Goal: Browse casually: Explore the website without a specific task or goal

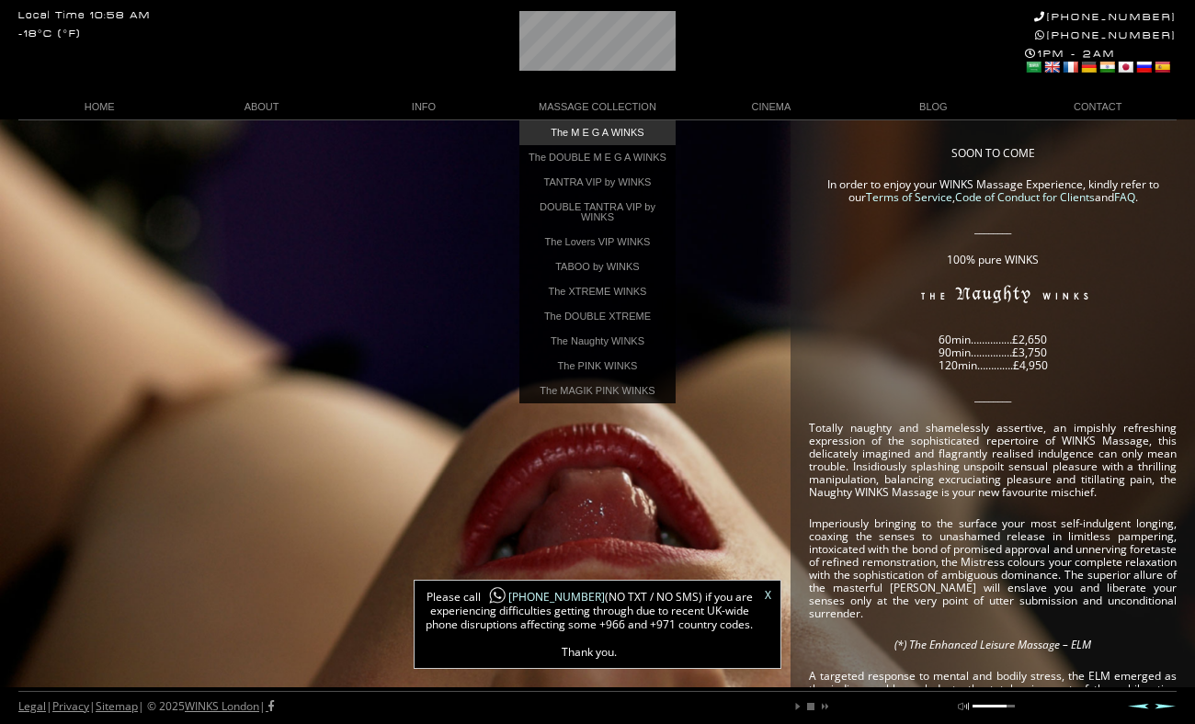
click at [580, 136] on link "The M E G A WINKS" at bounding box center [597, 132] width 156 height 25
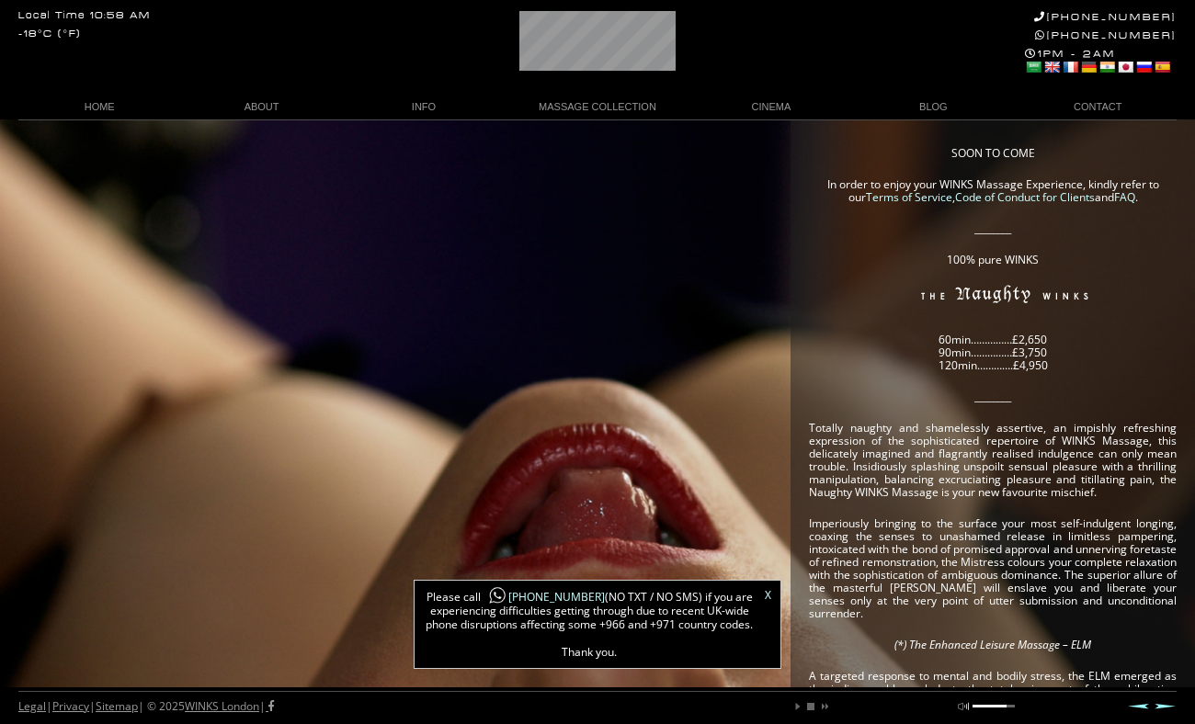
scroll to position [0, 57]
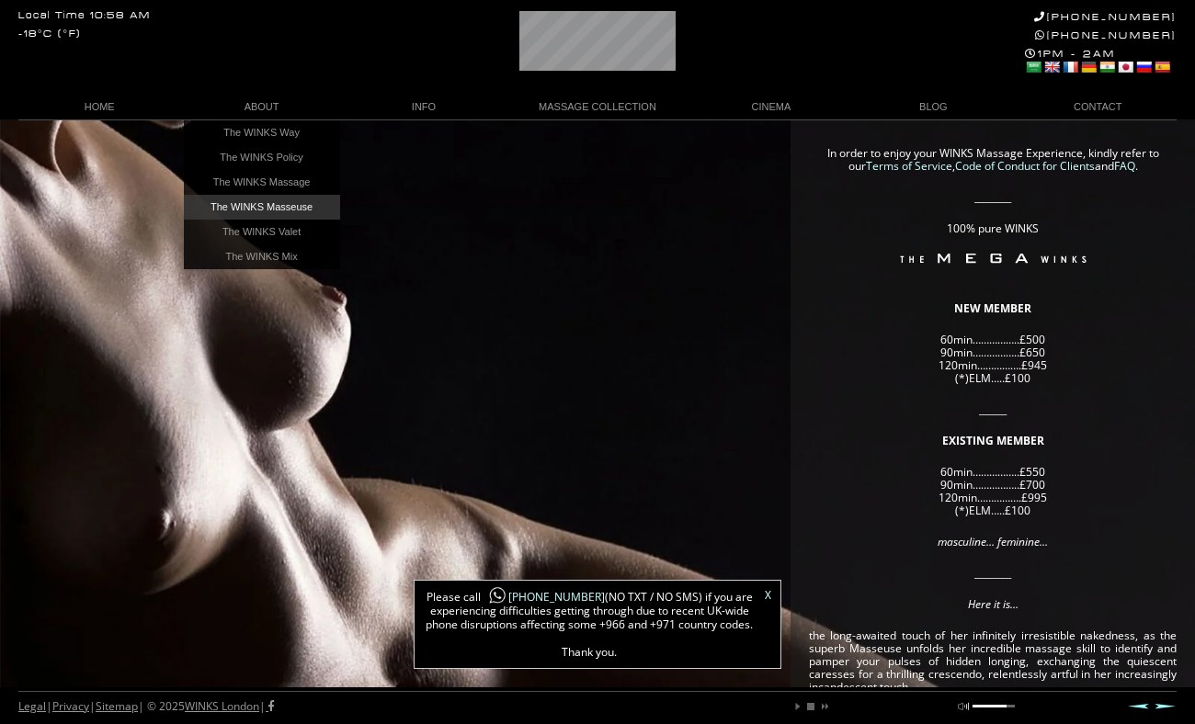
click at [261, 197] on link "The WINKS Masseuse" at bounding box center [262, 207] width 156 height 25
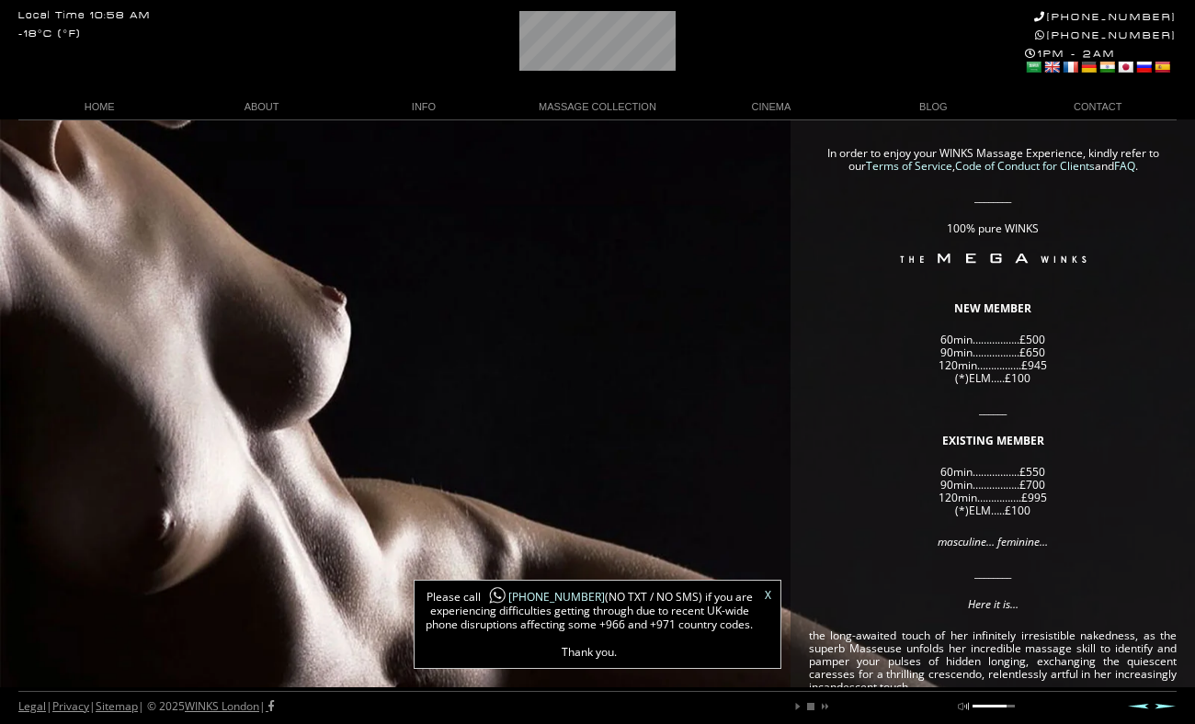
scroll to position [0, 66]
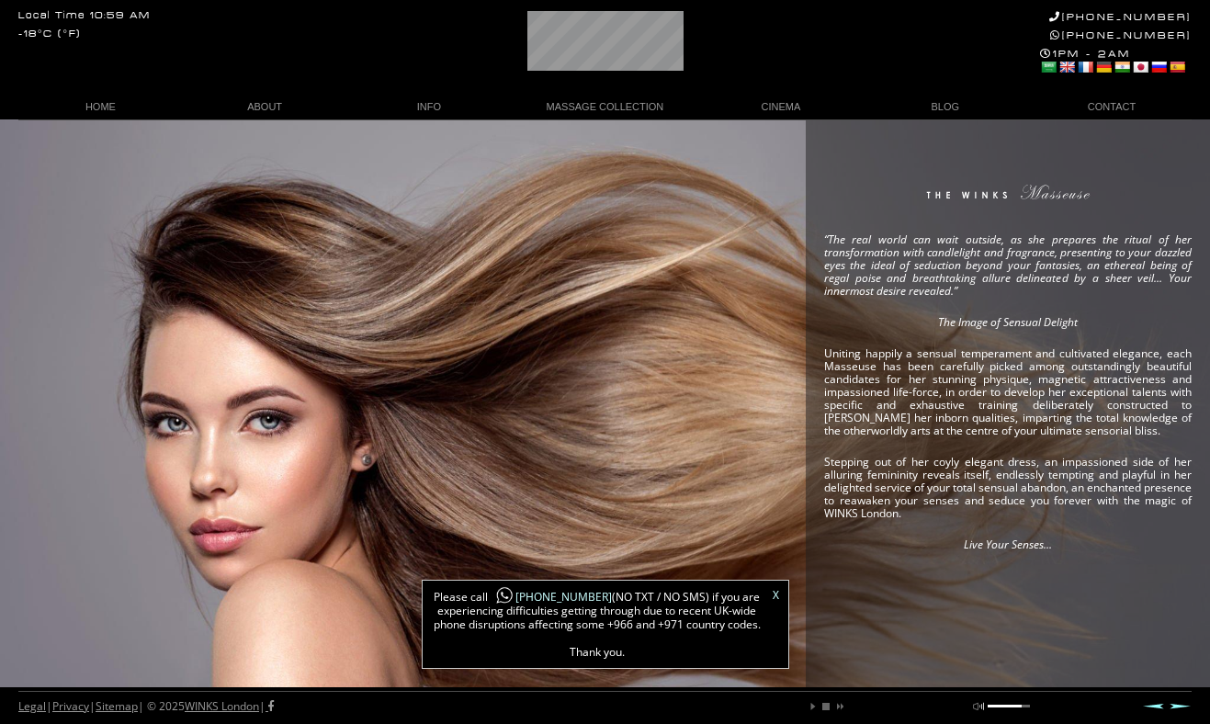
click at [775, 591] on link "X" at bounding box center [776, 595] width 6 height 11
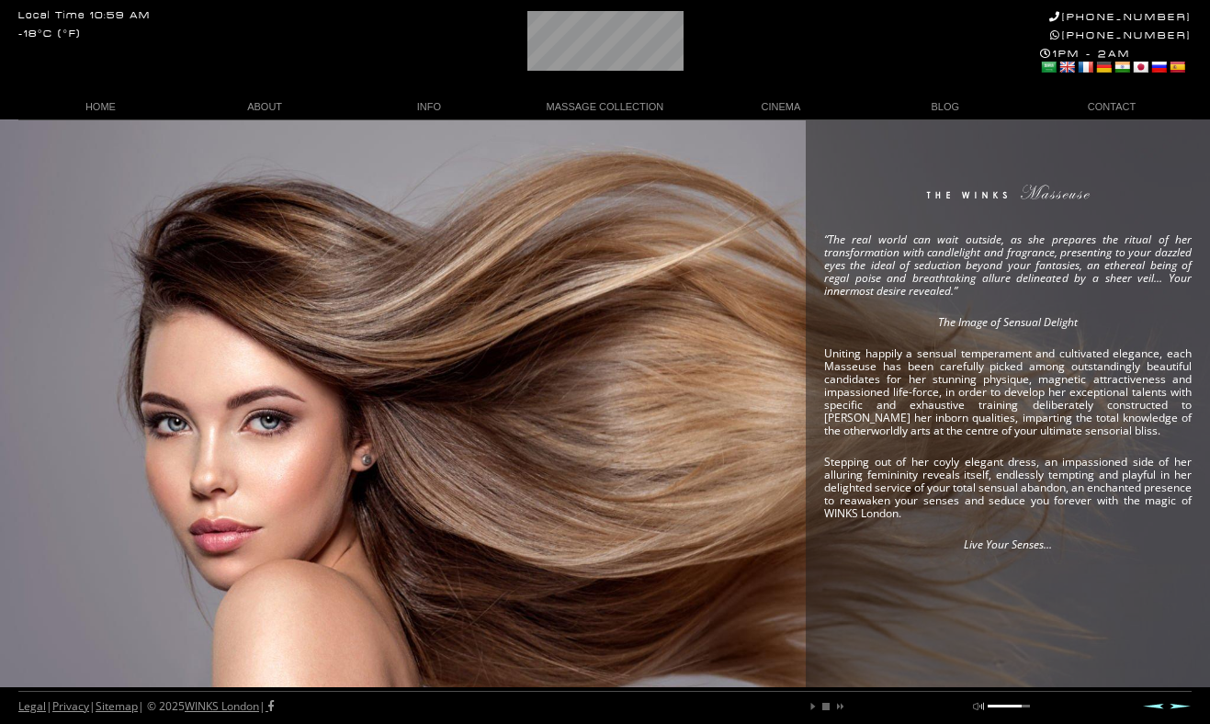
scroll to position [0, 58]
